Goal: Transaction & Acquisition: Download file/media

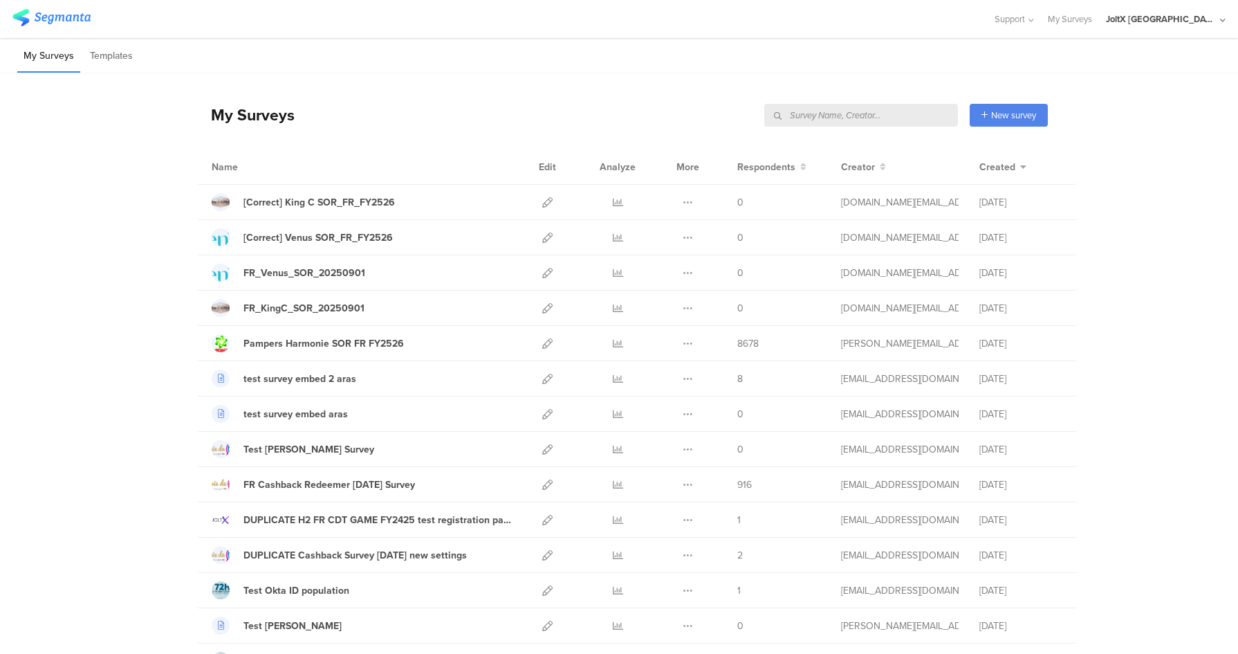
click at [867, 120] on input "text" at bounding box center [861, 115] width 194 height 23
click at [791, 111] on input "text" at bounding box center [861, 115] width 194 height 23
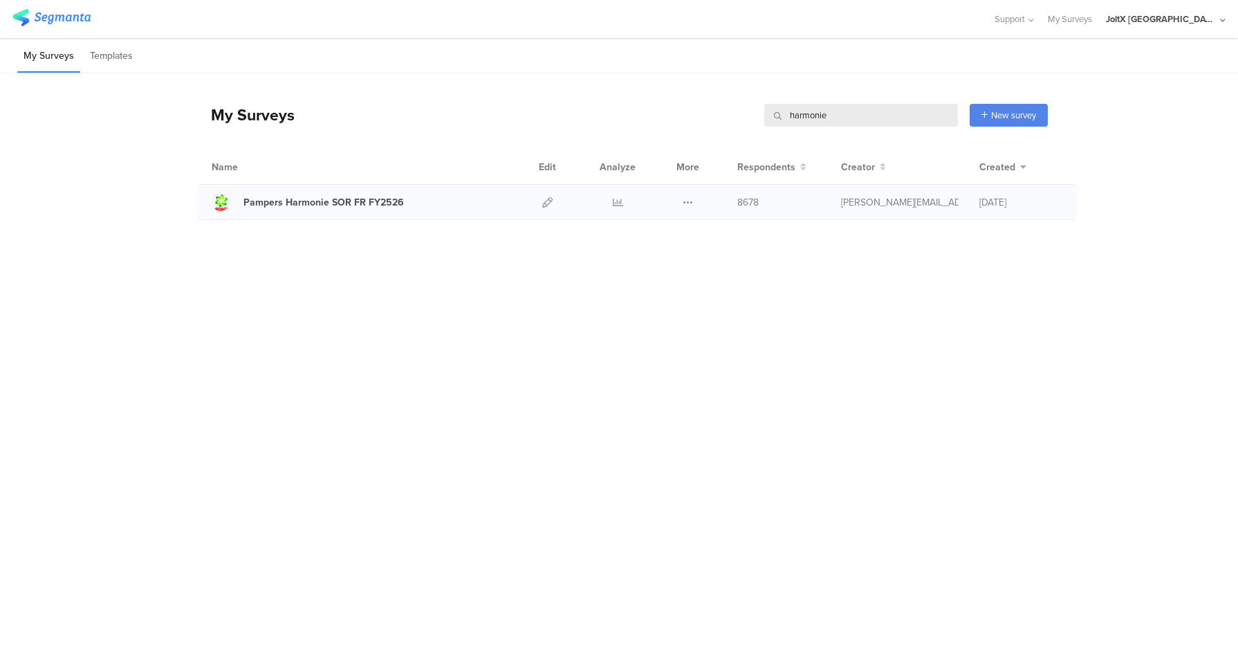
type input "harmonie"
click at [685, 201] on icon at bounding box center [688, 202] width 10 height 10
click at [671, 262] on link "Export" at bounding box center [660, 262] width 76 height 25
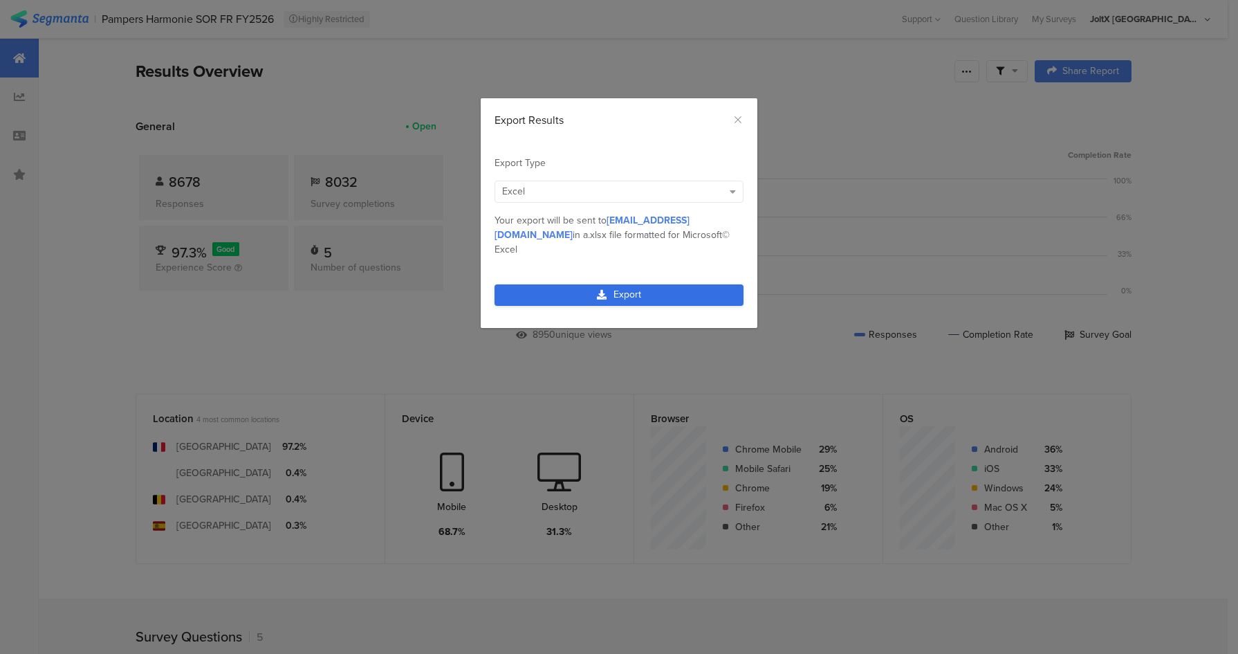
click at [655, 284] on link "Export" at bounding box center [618, 294] width 249 height 21
